Goal: Task Accomplishment & Management: Use online tool/utility

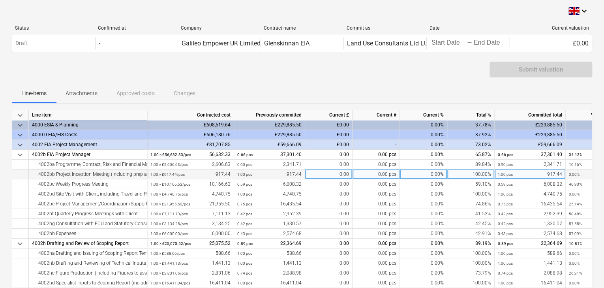
scroll to position [32, 0]
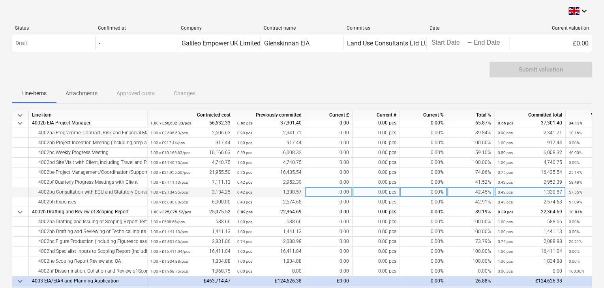
click at [338, 193] on div "0.00" at bounding box center [328, 192] width 47 height 10
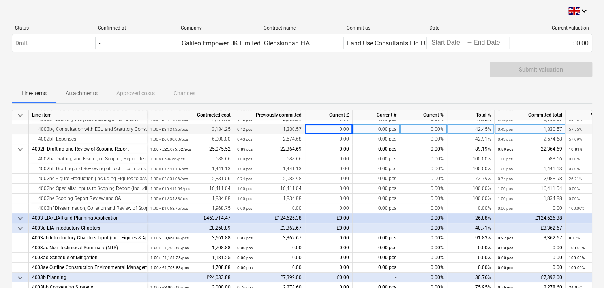
scroll to position [95, 0]
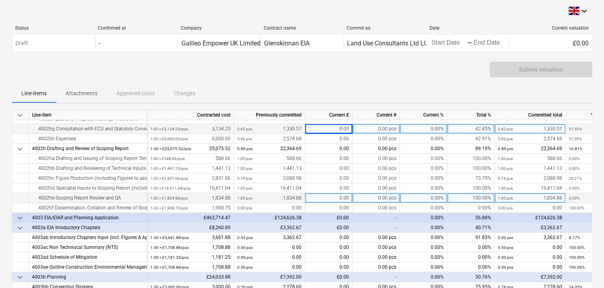
click at [336, 197] on div "0.00" at bounding box center [328, 198] width 47 height 10
type input "1834.88"
click at [354, 92] on div "Line-items Attachments Approved costs Changes" at bounding box center [302, 93] width 580 height 19
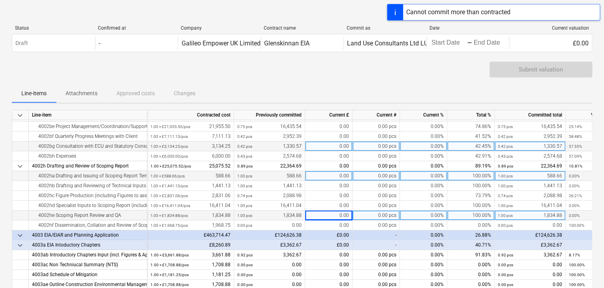
scroll to position [63, 0]
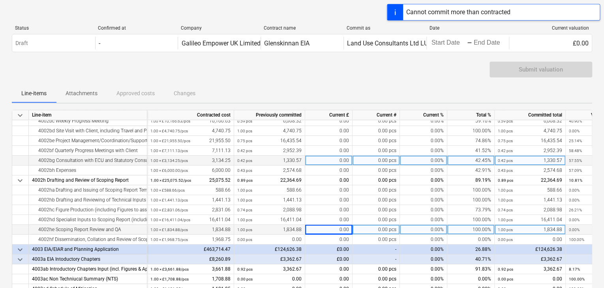
click at [334, 229] on div "0.00" at bounding box center [328, 230] width 47 height 10
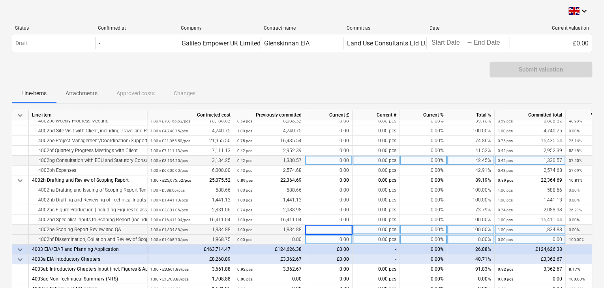
click at [329, 240] on div "0.00" at bounding box center [328, 240] width 47 height 10
type input "1968.75"
click at [324, 90] on div "Line-items Attachments Approved costs Changes" at bounding box center [302, 93] width 580 height 19
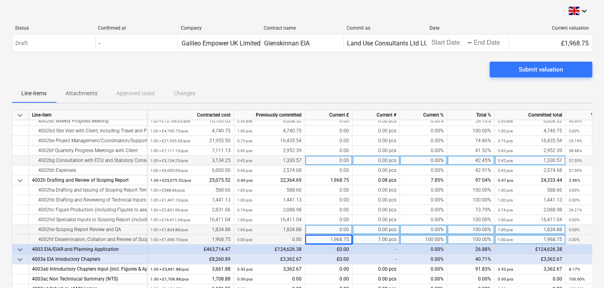
click at [324, 90] on div "Line-items Attachments Approved costs Changes" at bounding box center [302, 93] width 580 height 19
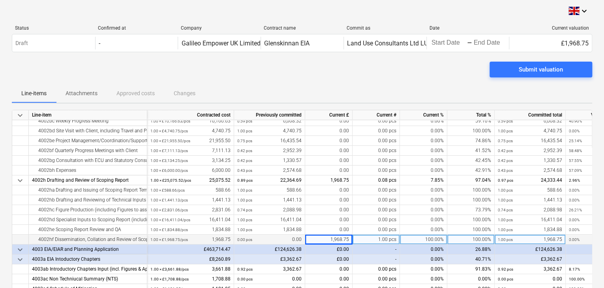
click at [329, 239] on div "1,968.75" at bounding box center [328, 240] width 47 height 10
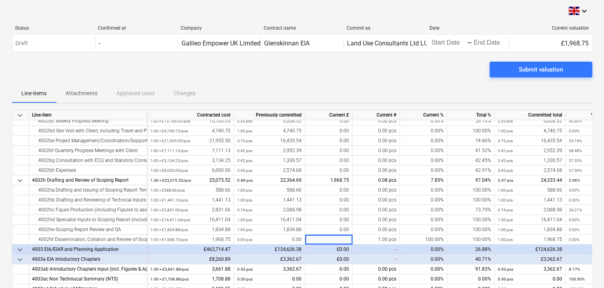
click at [389, 73] on div "Submit valuation" at bounding box center [302, 73] width 580 height 22
